Goal: Check status: Check status

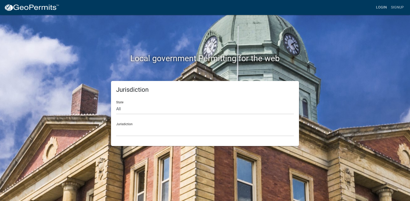
click at [383, 7] on link "Login" at bounding box center [381, 8] width 15 height 10
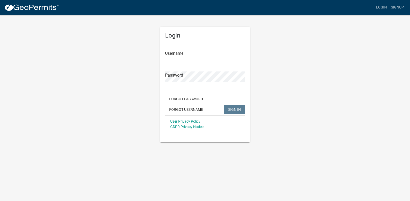
type input "[PERSON_NAME][EMAIL_ADDRESS][PERSON_NAME][DOMAIN_NAME]"
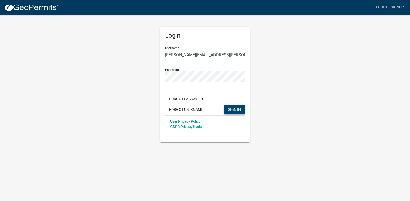
click at [241, 107] on span "SIGN IN" at bounding box center [234, 109] width 13 height 4
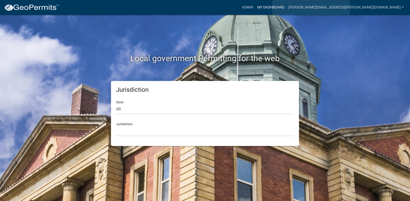
click at [286, 7] on link "My Dashboard" at bounding box center [270, 8] width 31 height 10
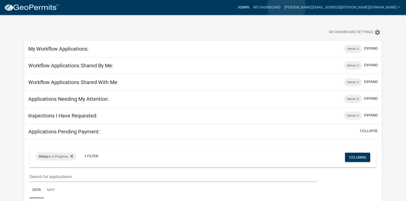
click at [251, 7] on link "Admin" at bounding box center [243, 8] width 15 height 10
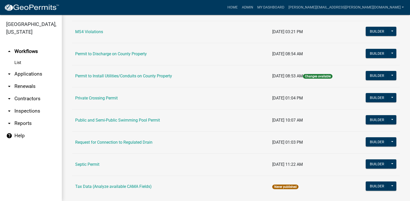
scroll to position [456, 0]
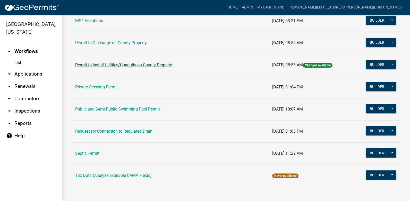
click at [158, 66] on link "Permit to Install Utilities/Conduits on County Property" at bounding box center [123, 65] width 97 height 5
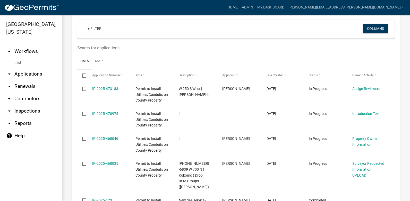
scroll to position [226, 0]
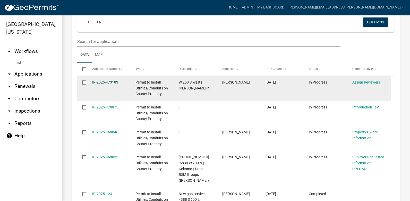
click at [107, 82] on link "IP-2025-473183" at bounding box center [105, 82] width 26 height 4
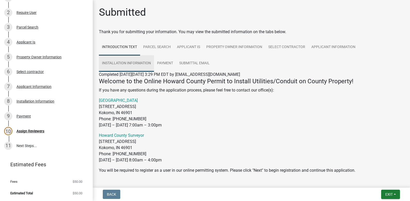
click at [129, 64] on link "Installation Information" at bounding box center [126, 63] width 55 height 16
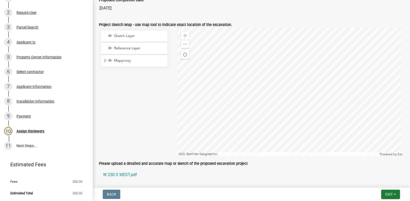
scroll to position [284, 0]
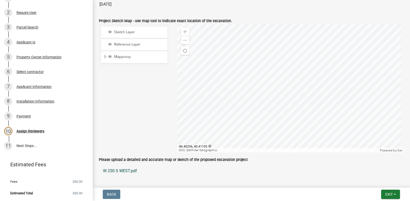
click at [125, 171] on link "W 250 S WEST.pdf" at bounding box center [251, 171] width 305 height 12
click at [386, 196] on span "Exit" at bounding box center [388, 195] width 7 height 4
click at [368, 183] on button "Save & Exit" at bounding box center [379, 181] width 41 height 12
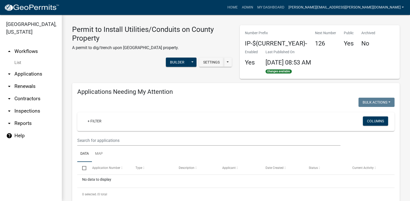
click at [380, 6] on link "[PERSON_NAME][EMAIL_ADDRESS][PERSON_NAME][DOMAIN_NAME]" at bounding box center [345, 8] width 119 height 10
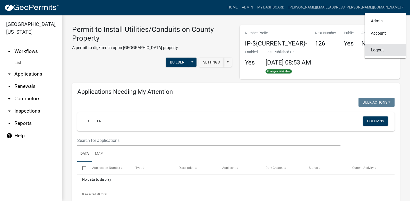
click at [378, 52] on link "Logout" at bounding box center [385, 50] width 41 height 12
